Goal: Information Seeking & Learning: Learn about a topic

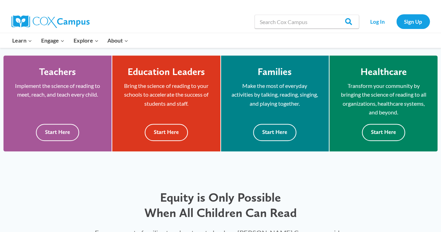
scroll to position [188, 0]
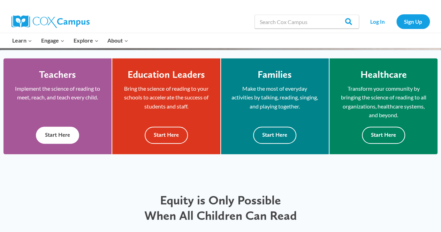
click at [73, 136] on button "Start Here" at bounding box center [57, 135] width 43 height 17
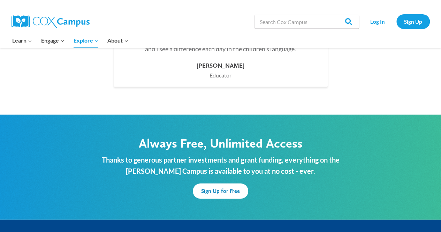
scroll to position [2104, 0]
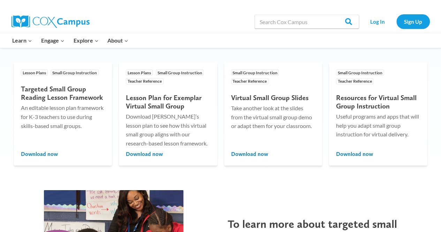
scroll to position [593, 0]
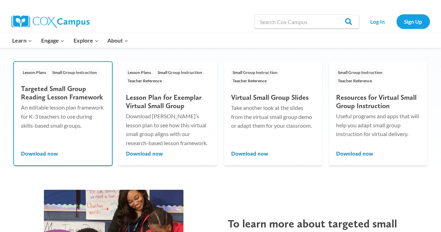
click at [61, 71] on span "Small Group Instruction" at bounding box center [75, 72] width 48 height 7
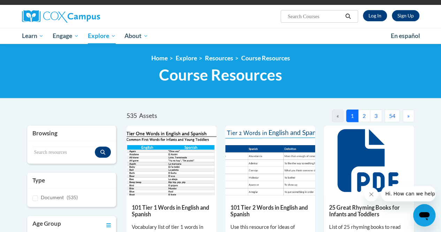
scroll to position [47, 0]
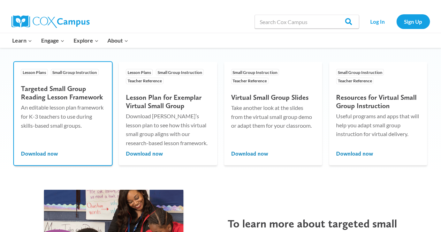
drag, startPoint x: 0, startPoint y: 0, endPoint x: 30, endPoint y: 73, distance: 78.5
click at [30, 73] on span "Lesson Plans" at bounding box center [34, 72] width 27 height 7
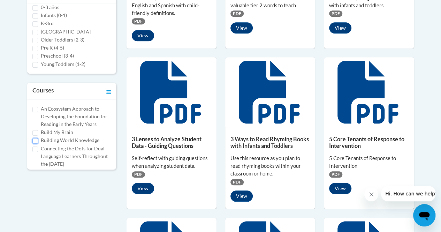
click at [35, 139] on input "Building World Knowledge" at bounding box center [35, 141] width 6 height 6
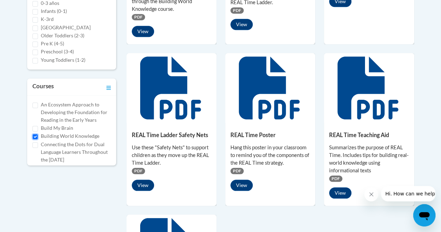
scroll to position [253, 0]
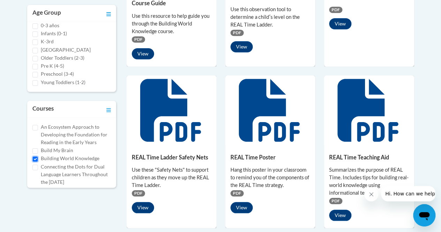
click at [35, 157] on input "Building World Knowledge" at bounding box center [35, 159] width 6 height 6
checkbox input "false"
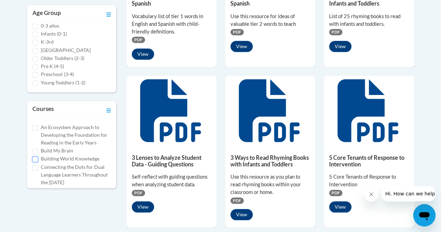
scroll to position [0, 0]
click at [36, 48] on input "K-3rd" at bounding box center [35, 48] width 6 height 6
checkbox input "true"
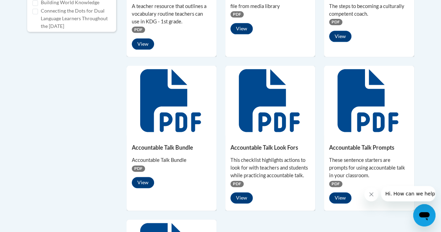
scroll to position [414, 0]
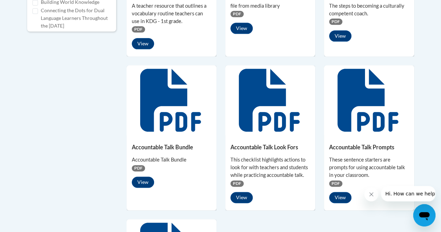
click at [217, 97] on div "3 Lenses to Analyze Student Data - Guiding Questions Self-reflect with guiding …" at bounding box center [271, 64] width 288 height 612
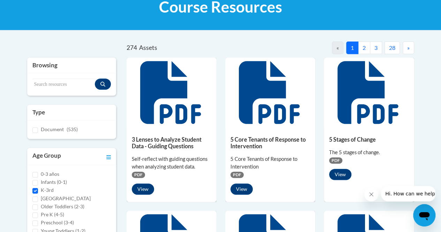
scroll to position [112, 0]
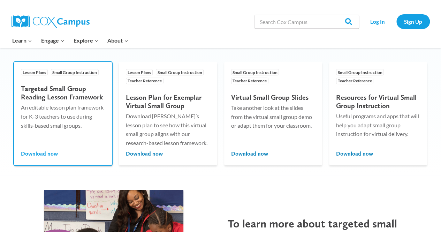
click at [52, 153] on span "Download now" at bounding box center [39, 154] width 37 height 8
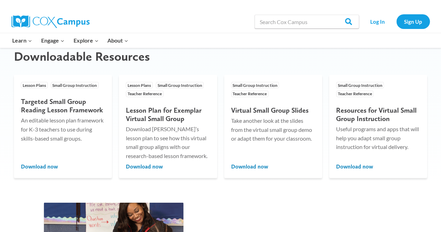
scroll to position [575, 0]
